Goal: Task Accomplishment & Management: Manage account settings

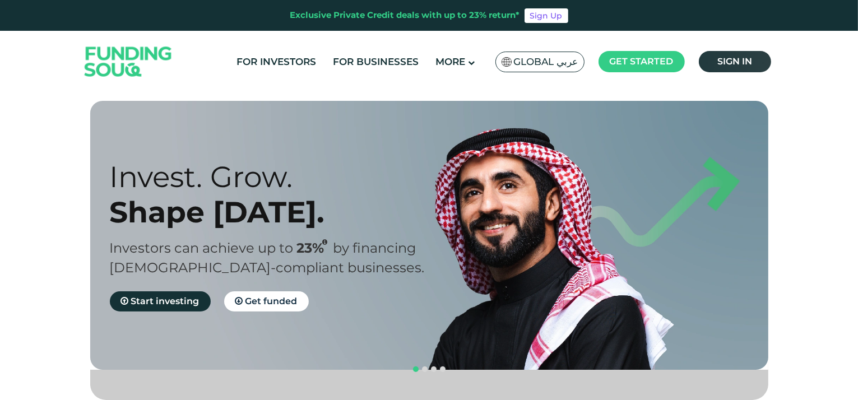
click at [722, 65] on span "Sign in" at bounding box center [734, 61] width 35 height 11
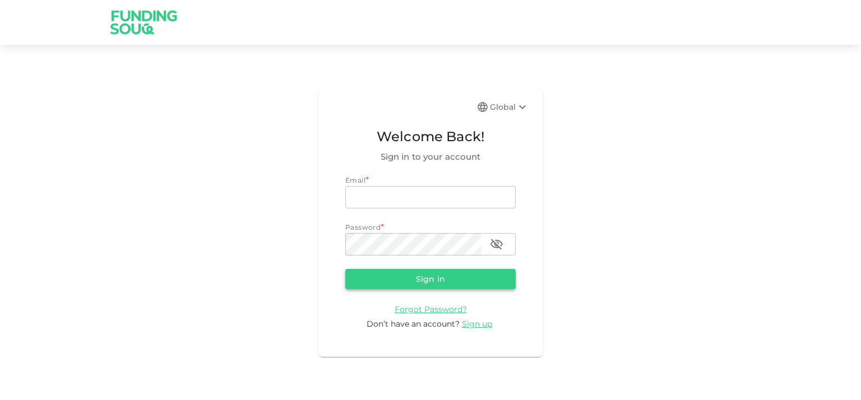
type input "[EMAIL_ADDRESS][DOMAIN_NAME]"
click at [407, 276] on button "Sign in" at bounding box center [430, 279] width 170 height 20
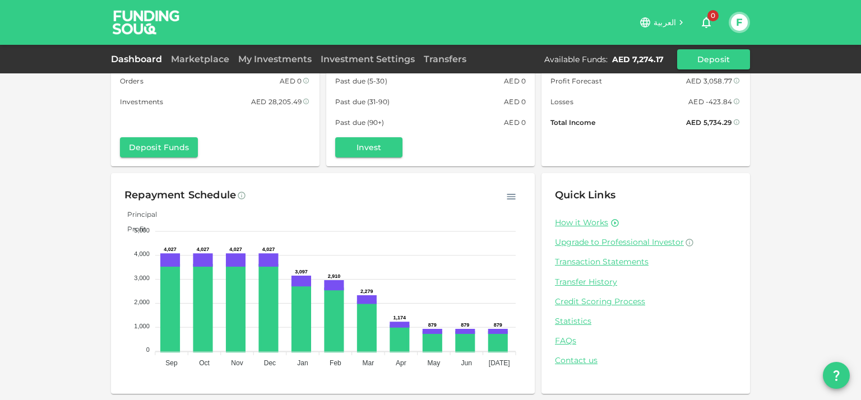
scroll to position [64, 0]
click at [593, 256] on link "Transaction Statements" at bounding box center [646, 261] width 182 height 11
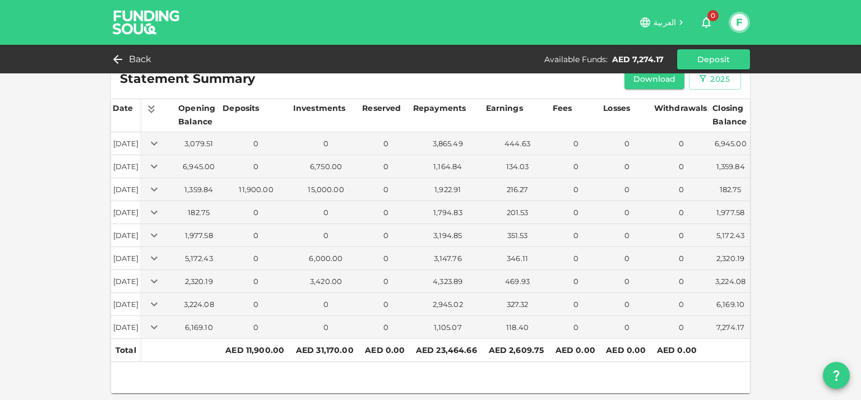
scroll to position [19, 0]
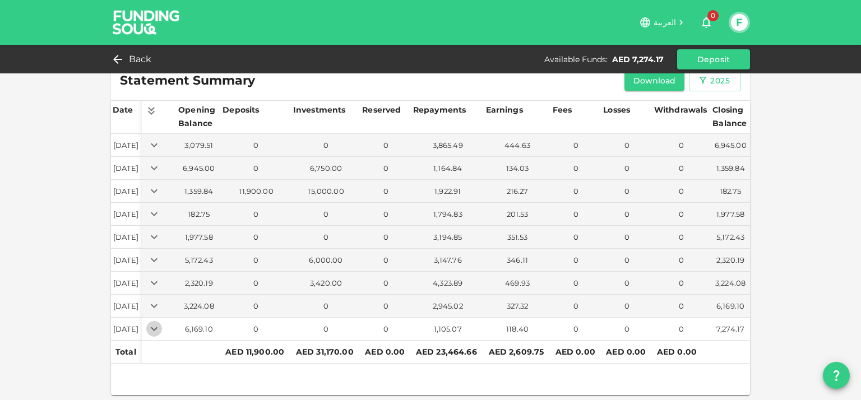
click at [161, 328] on icon "Expand" at bounding box center [153, 328] width 13 height 13
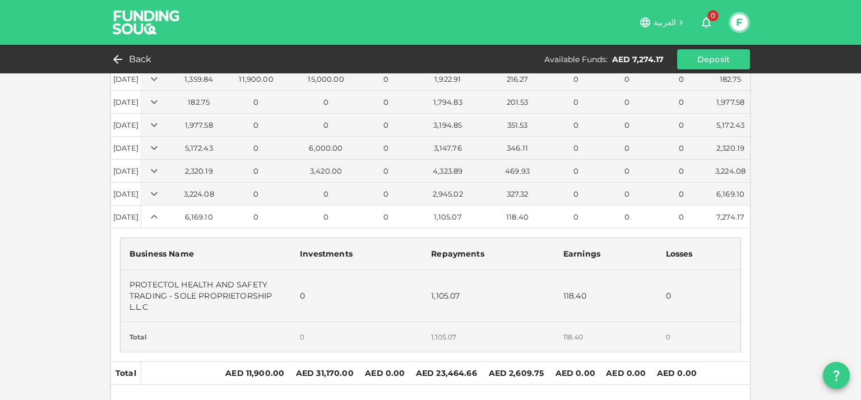
scroll to position [152, 0]
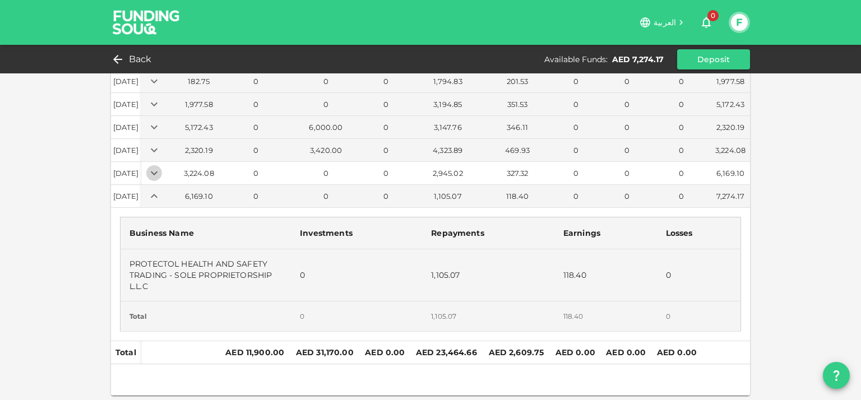
click at [157, 171] on icon "Expand" at bounding box center [154, 173] width 7 height 4
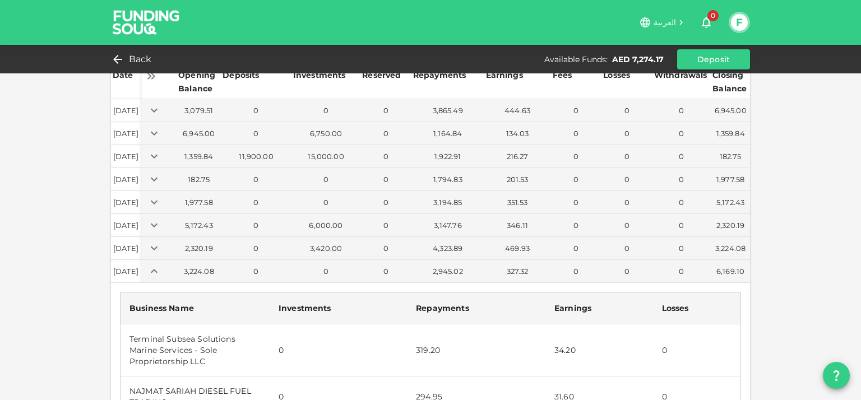
scroll to position [40, 0]
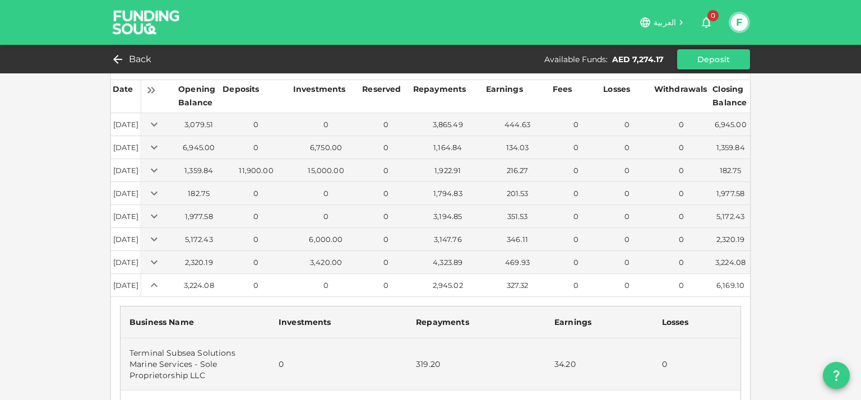
click at [142, 281] on td "Aug 01, 2025" at bounding box center [126, 285] width 31 height 23
click at [161, 281] on icon "Expand" at bounding box center [153, 285] width 13 height 13
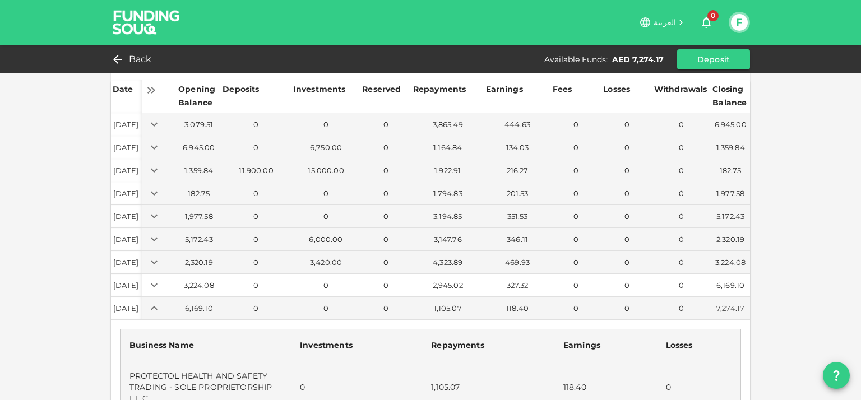
scroll to position [0, 0]
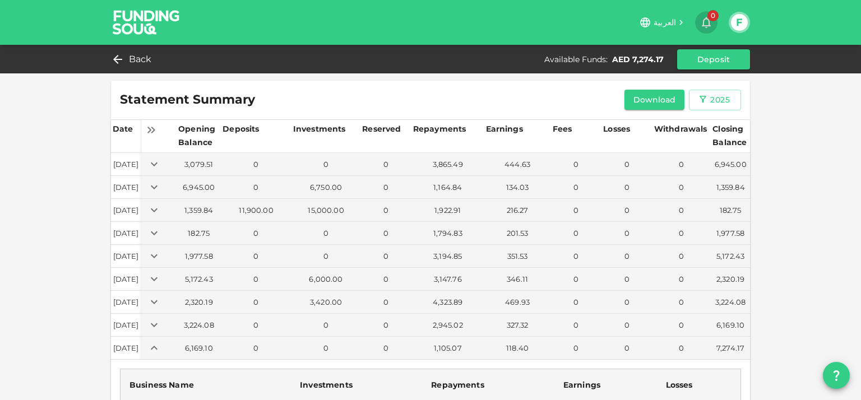
click at [711, 16] on span "0" at bounding box center [712, 15] width 11 height 11
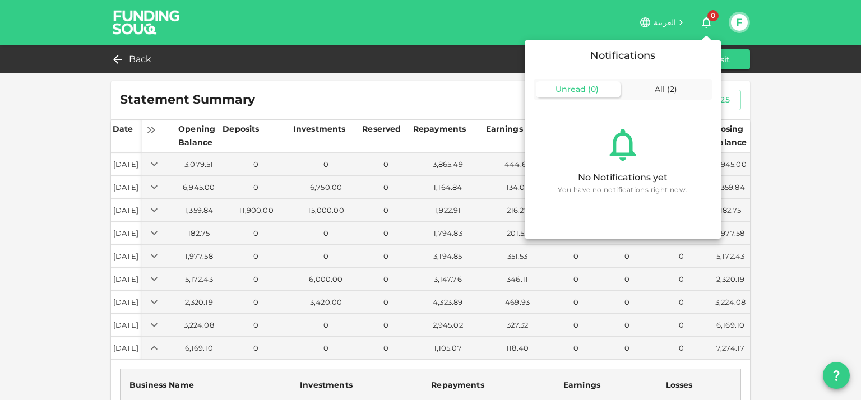
click at [574, 85] on span "Unread" at bounding box center [570, 89] width 30 height 10
click at [133, 57] on div at bounding box center [430, 200] width 861 height 400
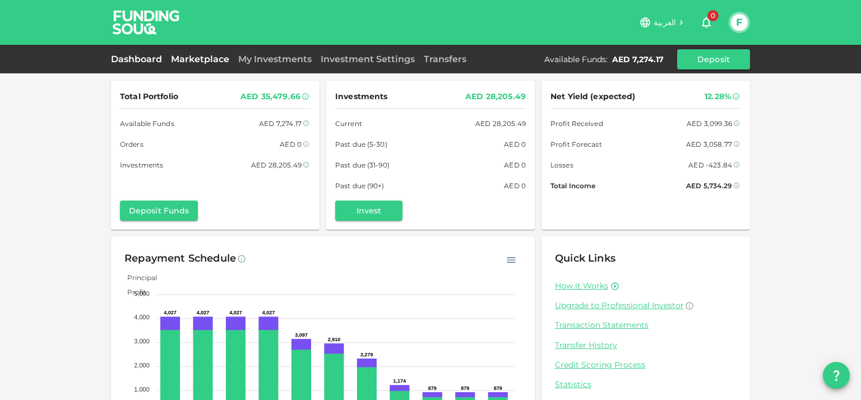
click at [195, 61] on link "Marketplace" at bounding box center [199, 59] width 67 height 11
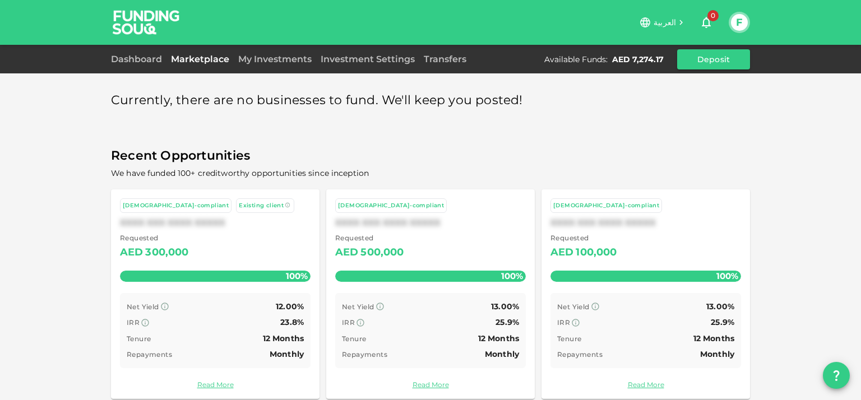
scroll to position [14, 0]
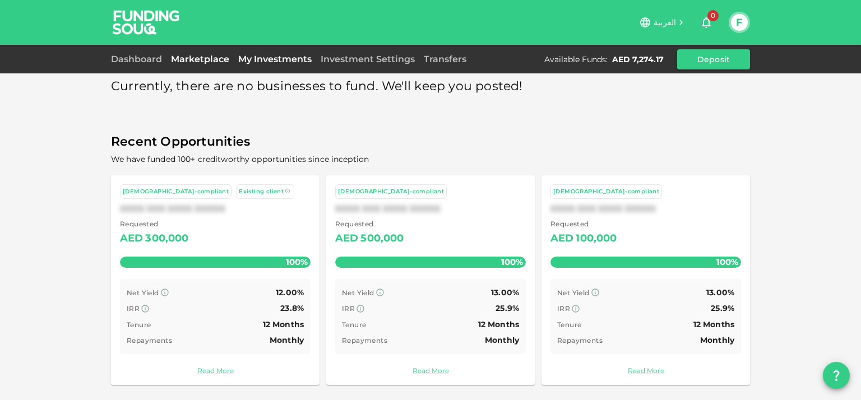
click at [275, 63] on link "My Investments" at bounding box center [275, 59] width 82 height 11
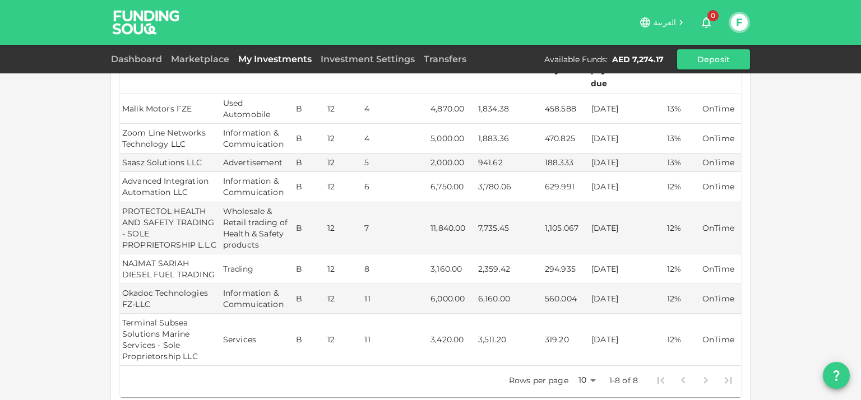
scroll to position [126, 0]
